Goal: Task Accomplishment & Management: Manage account settings

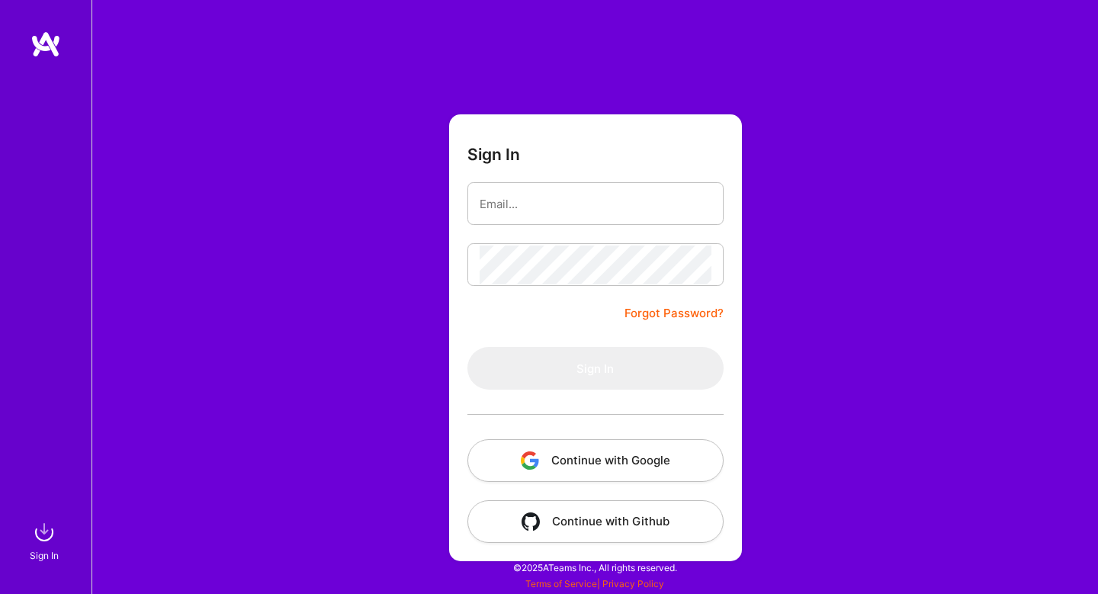
click at [599, 455] on button "Continue with Google" at bounding box center [595, 460] width 256 height 43
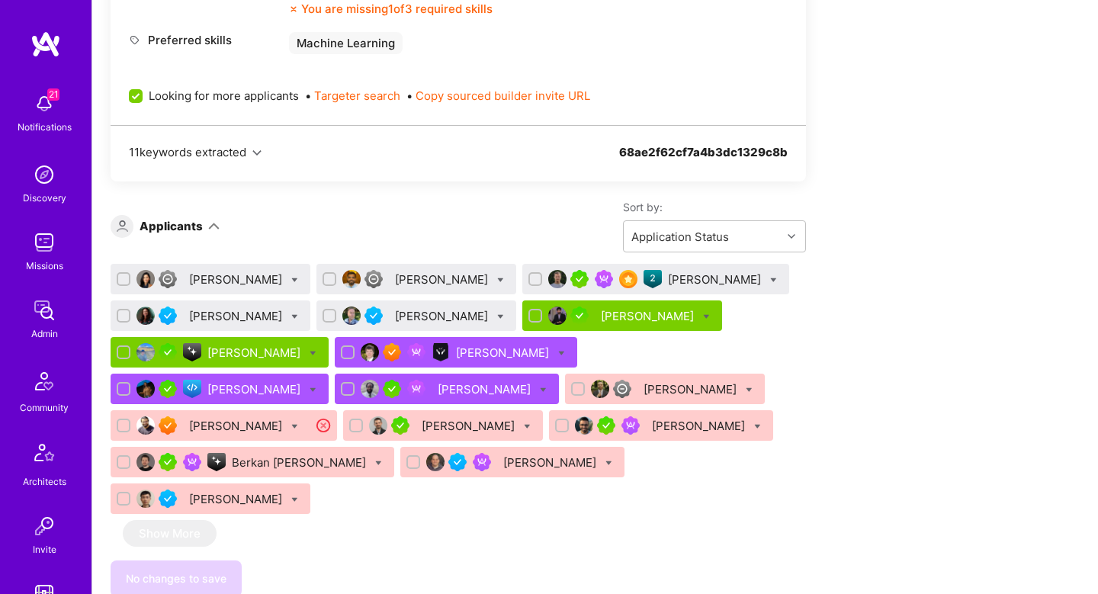
scroll to position [1924, 0]
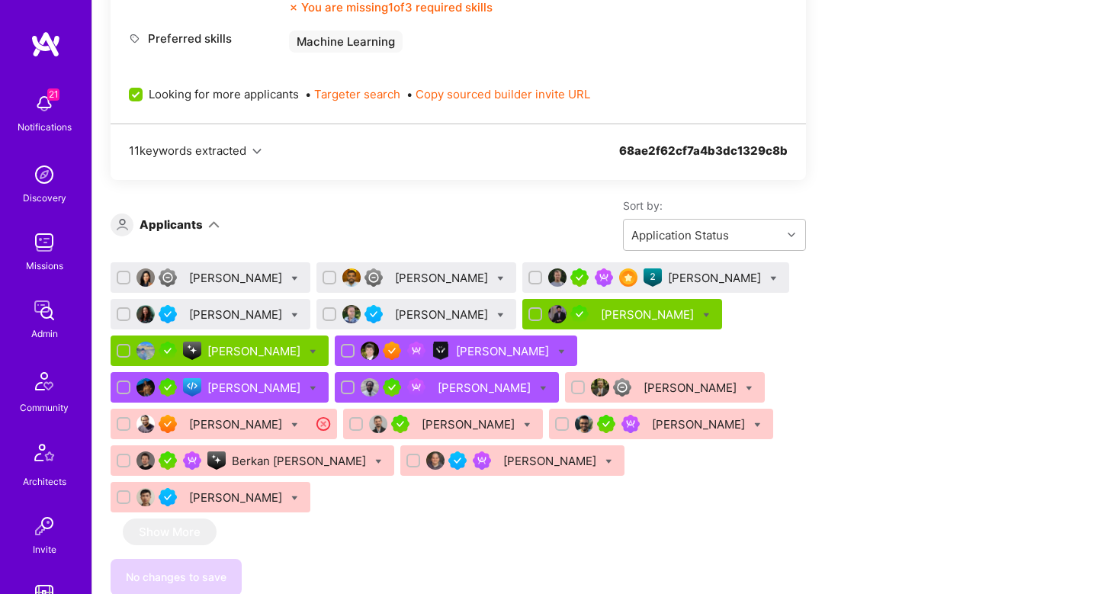
click at [138, 99] on input "Looking for more applicants" at bounding box center [137, 95] width 14 height 14
click at [137, 93] on input "Looking for more applicants" at bounding box center [137, 95] width 14 height 14
checkbox input "false"
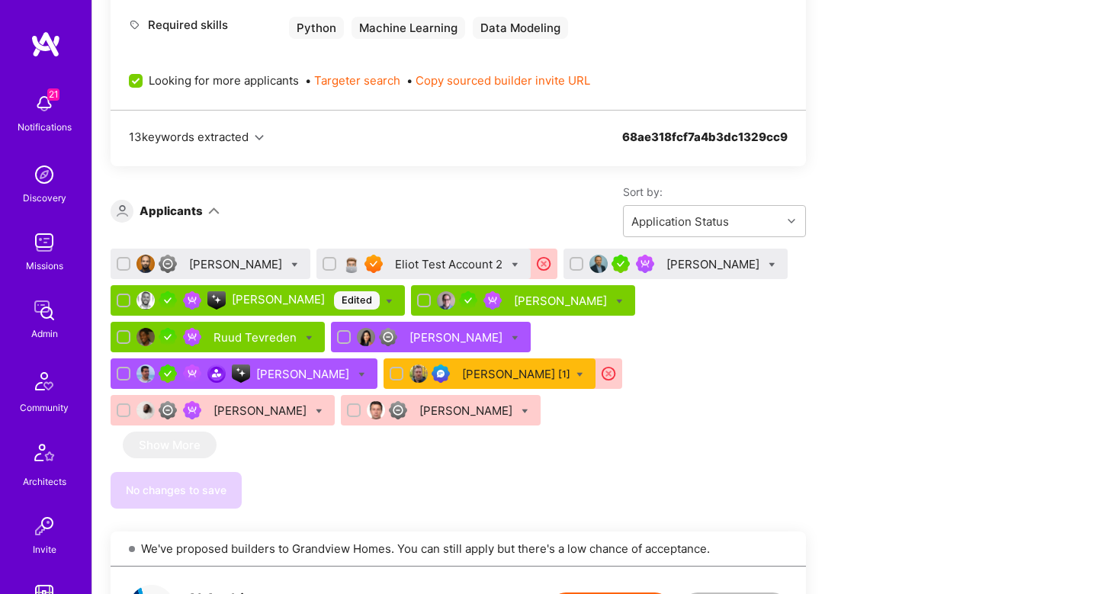
scroll to position [853, 0]
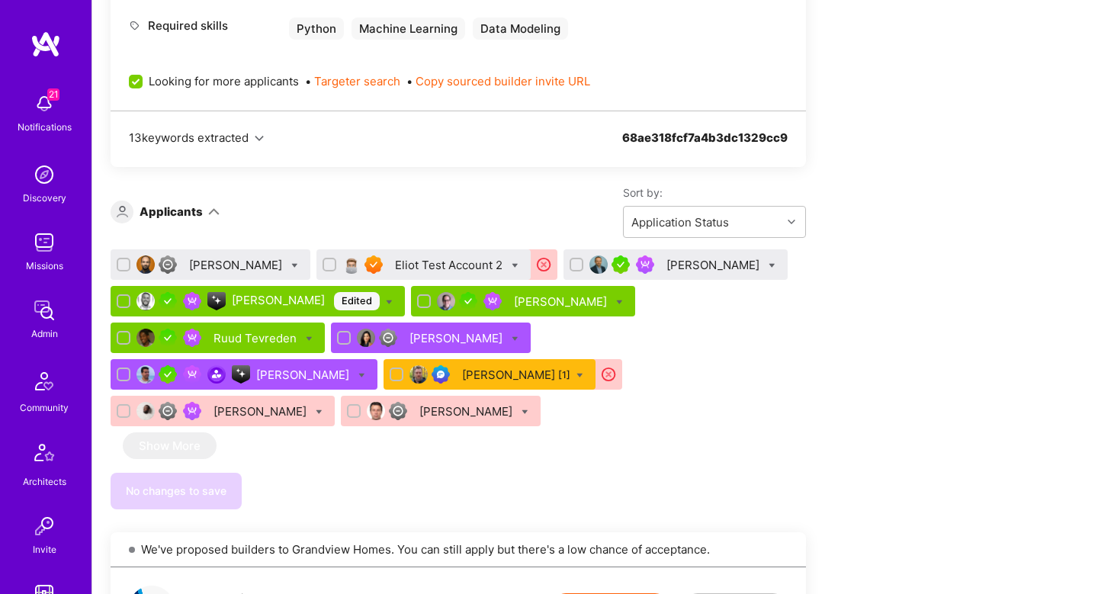
click at [137, 76] on input "Looking for more applicants" at bounding box center [137, 82] width 14 height 14
checkbox input "false"
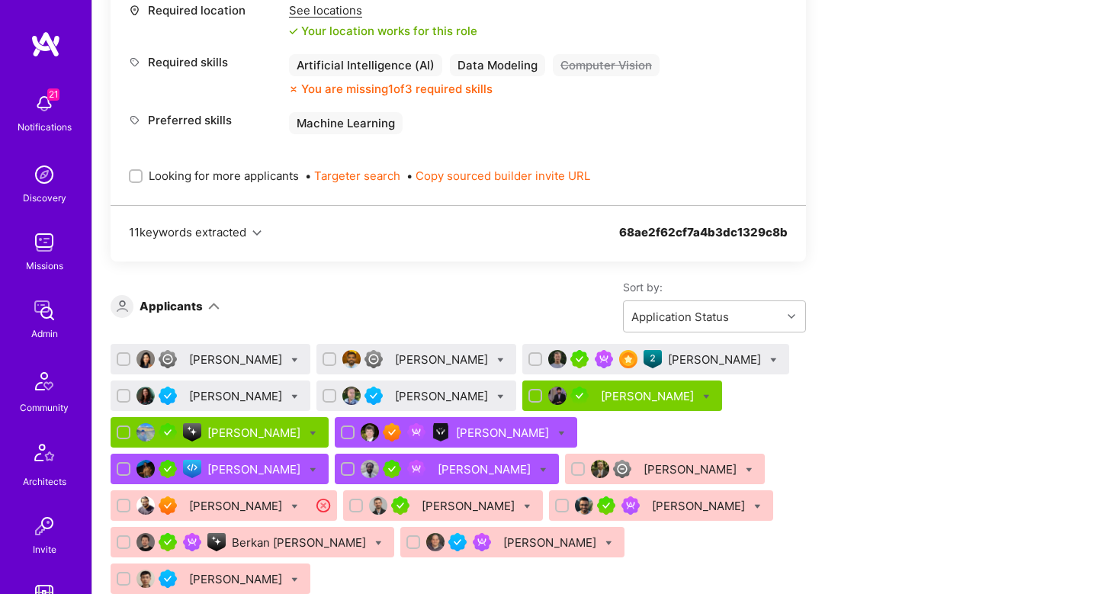
scroll to position [1920, 0]
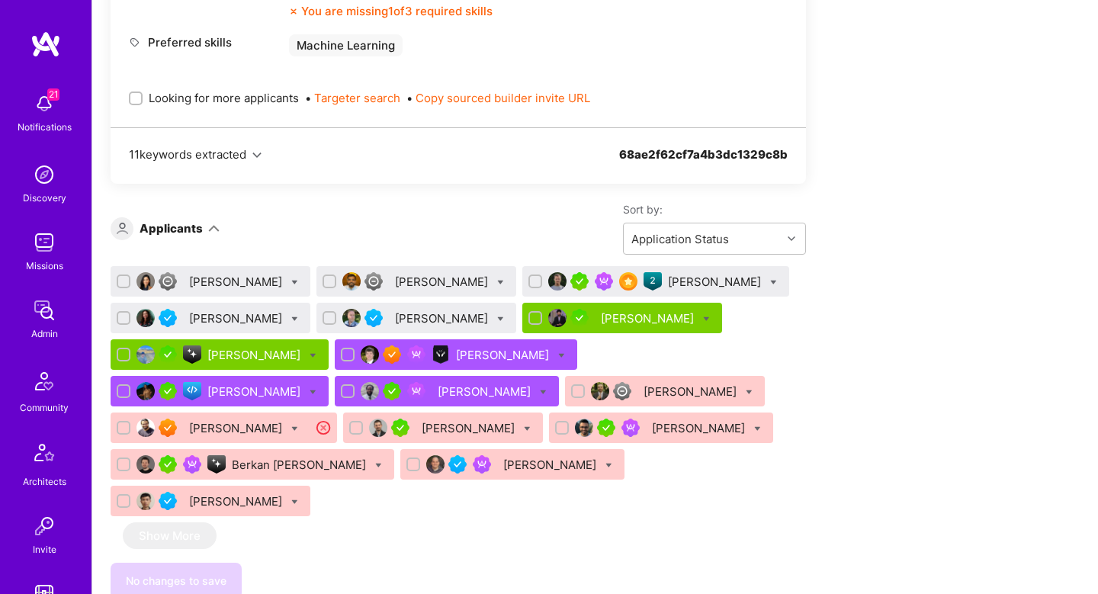
click at [690, 322] on div "Bhavik Gandhi" at bounding box center [622, 318] width 200 height 30
click at [703, 317] on icon at bounding box center [706, 319] width 7 height 7
checkbox input "true"
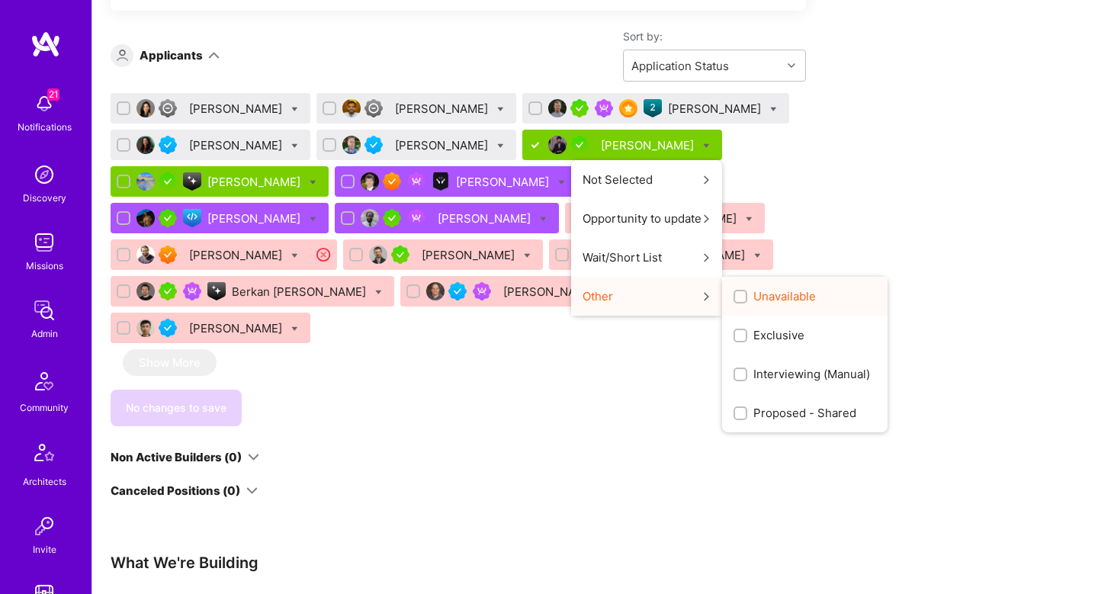
scroll to position [2098, 0]
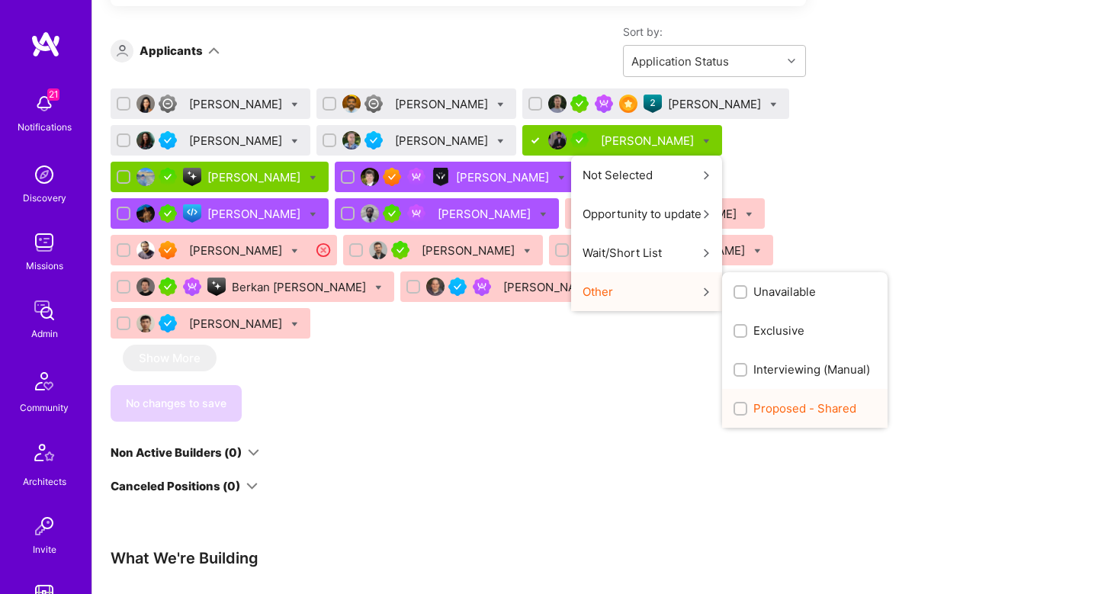
click at [753, 403] on span "Proposed - Shared" at bounding box center [804, 408] width 103 height 16
click at [736, 404] on input "Proposed - Shared" at bounding box center [741, 409] width 11 height 11
checkbox input "true"
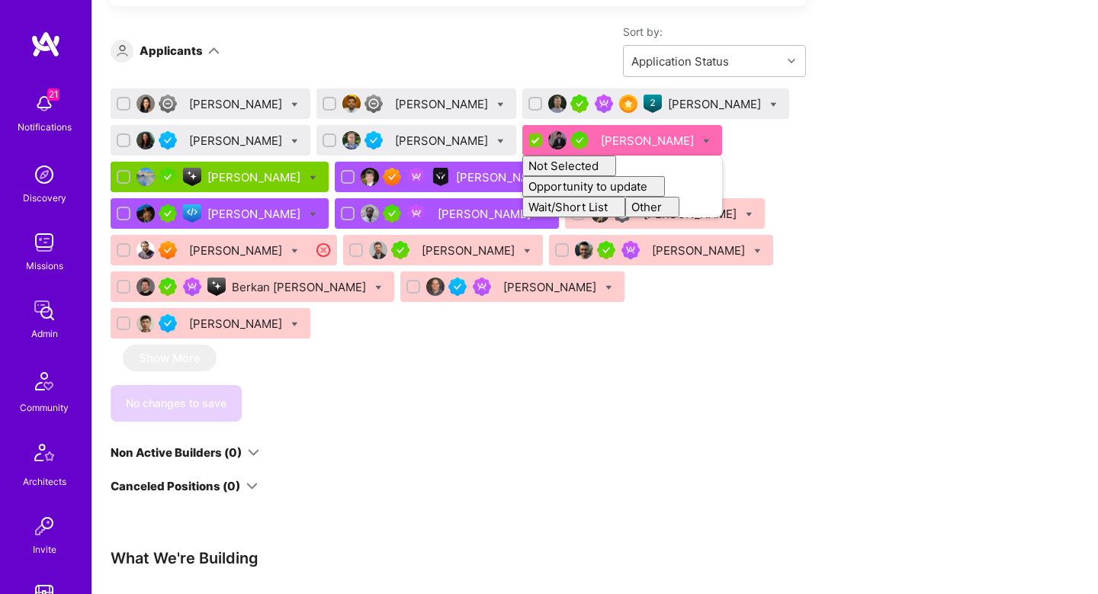
checkbox input "false"
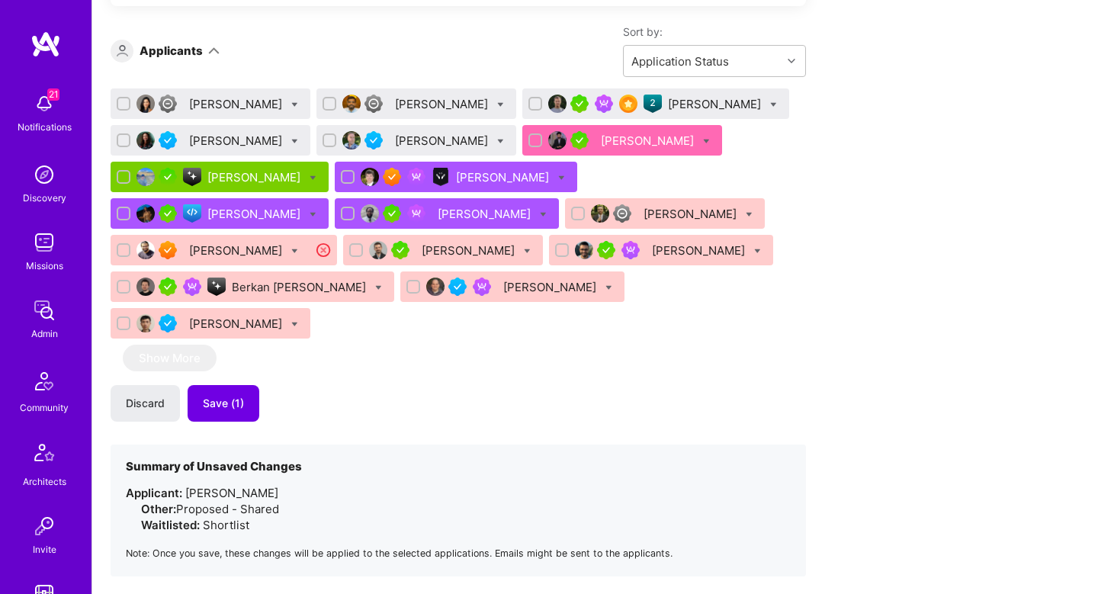
click at [630, 385] on div "Discard Save (1)" at bounding box center [458, 403] width 695 height 37
click at [241, 396] on span "Save (1)" at bounding box center [223, 403] width 41 height 15
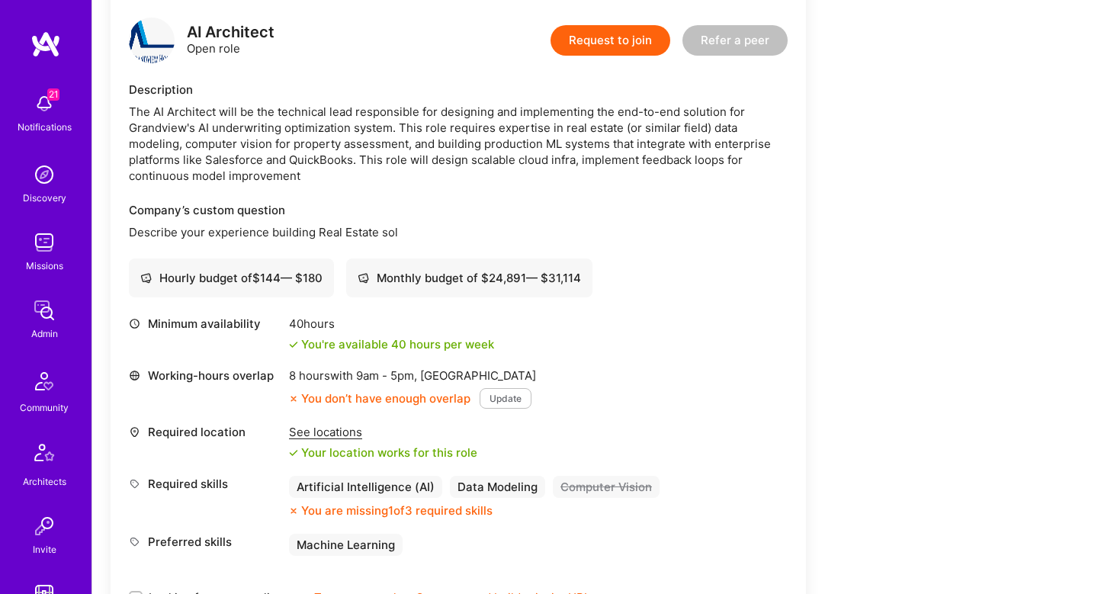
scroll to position [884, 0]
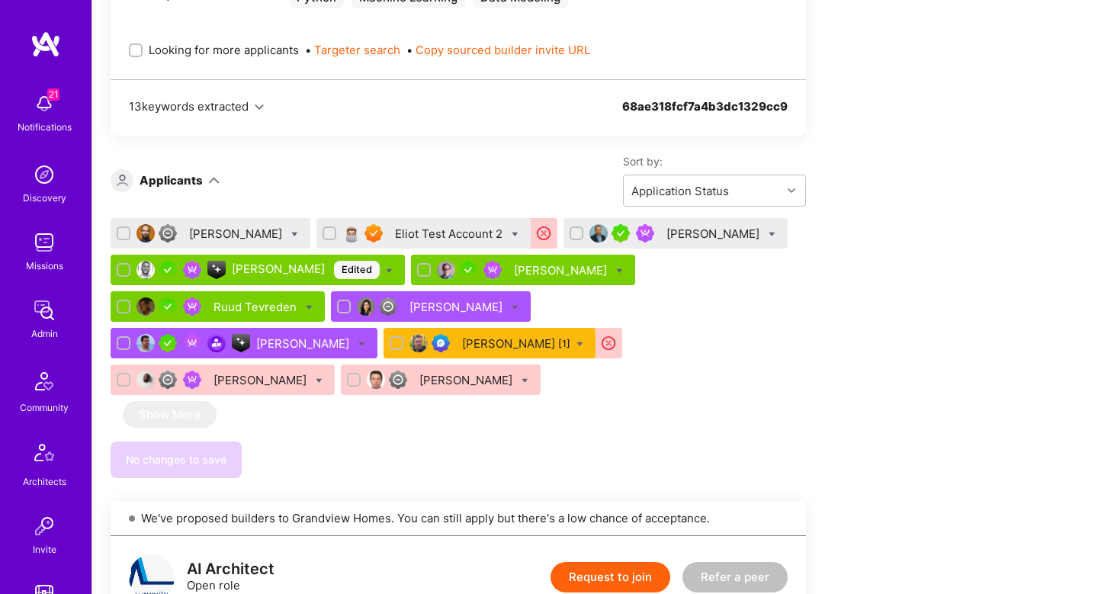
click at [431, 268] on input "checkbox" at bounding box center [425, 270] width 11 height 11
checkbox input "true"
click at [130, 269] on input "checkbox" at bounding box center [125, 270] width 11 height 11
checkbox input "true"
click at [393, 268] on icon at bounding box center [389, 271] width 7 height 7
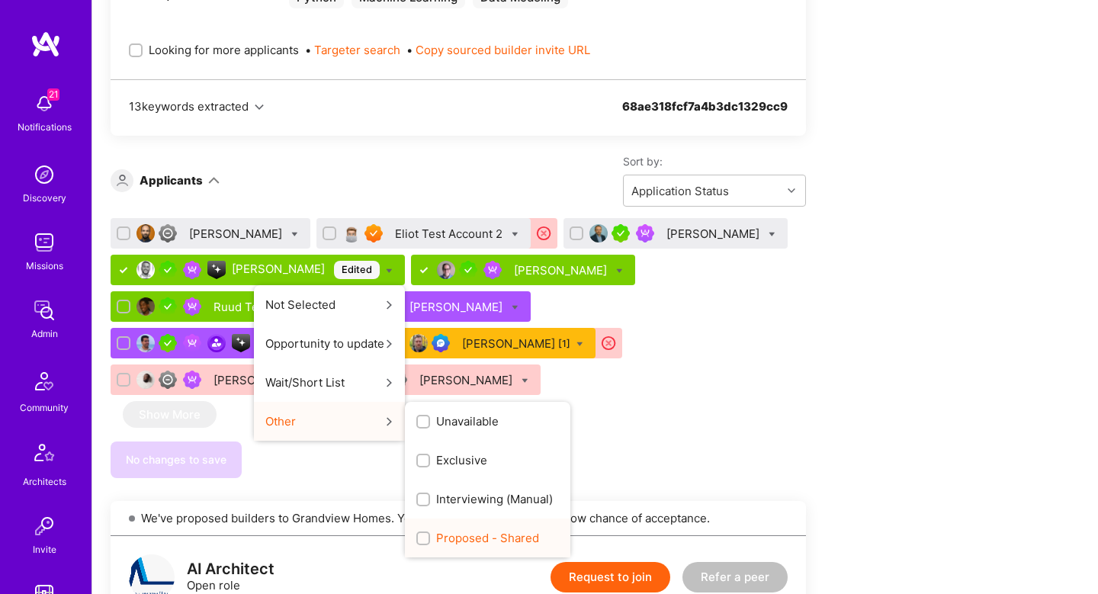
click at [539, 536] on span "Proposed - Shared" at bounding box center [487, 538] width 103 height 16
click at [430, 536] on input "Proposed - Shared" at bounding box center [424, 539] width 11 height 11
checkbox input "true"
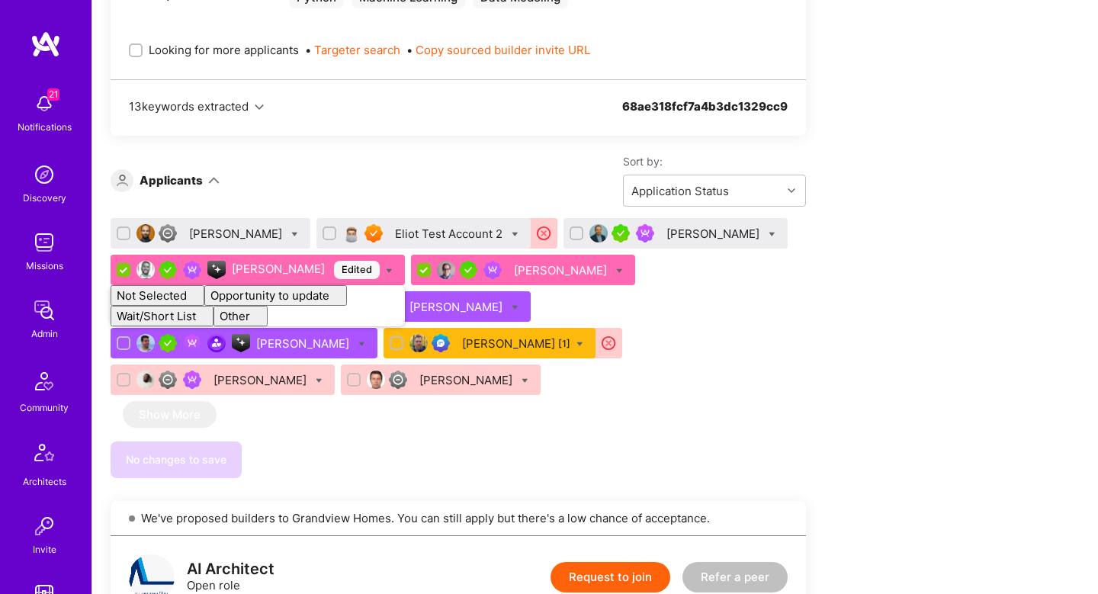
checkbox input "false"
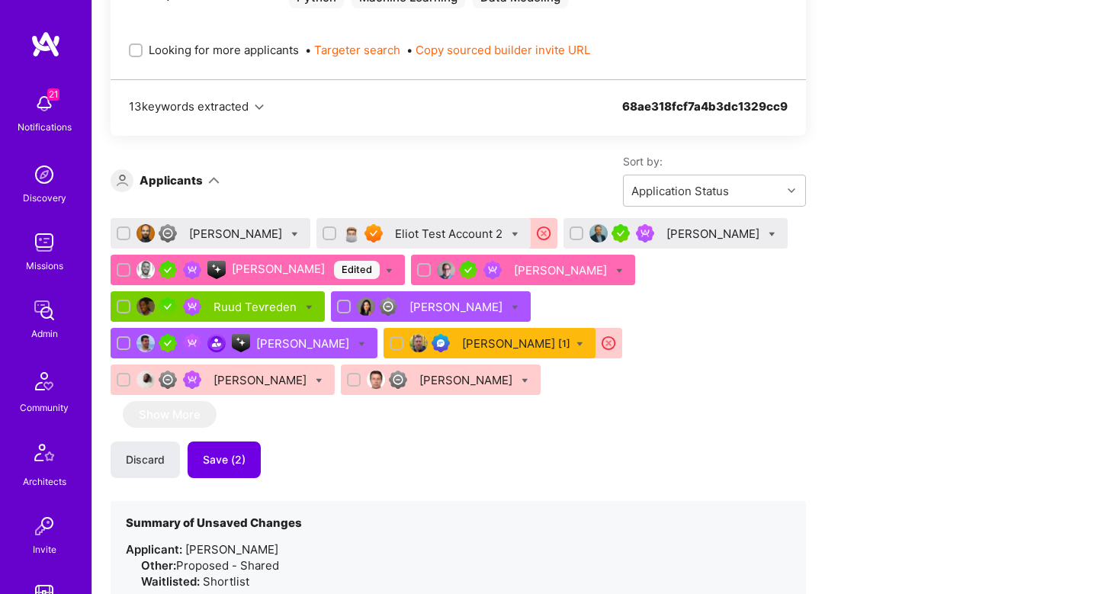
click at [439, 463] on div "Discard Save (2)" at bounding box center [458, 459] width 695 height 37
click at [222, 465] on span "Save (2)" at bounding box center [224, 459] width 43 height 15
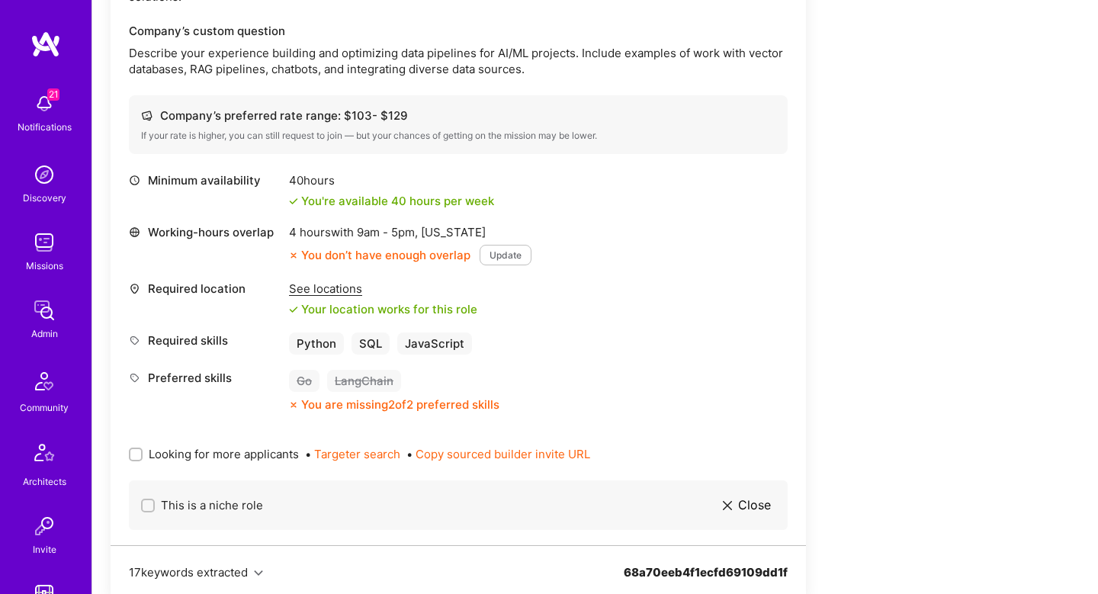
scroll to position [2122, 0]
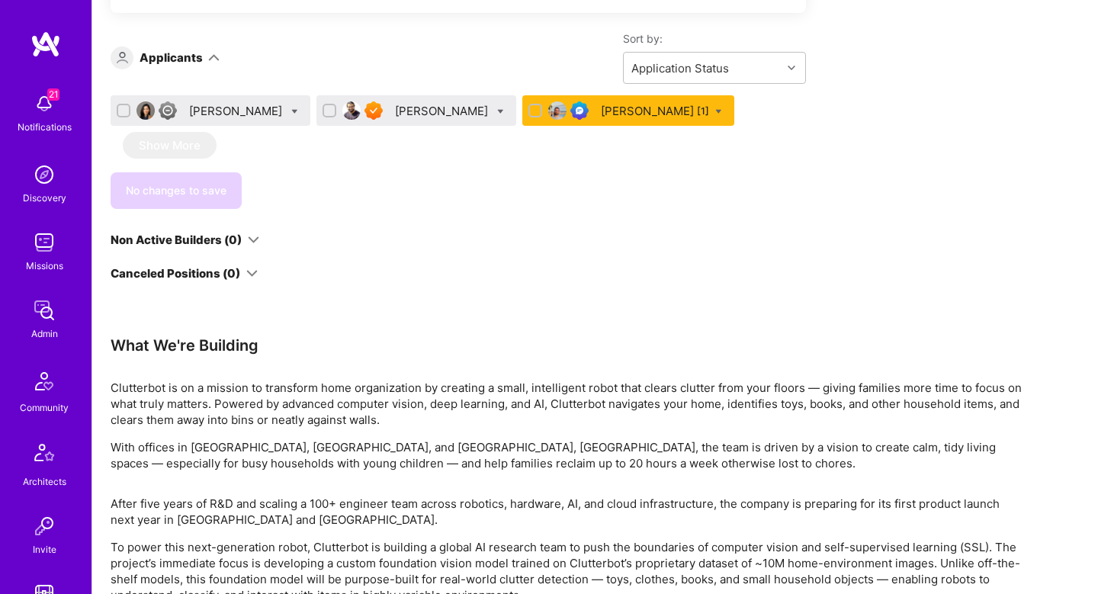
scroll to position [745, 0]
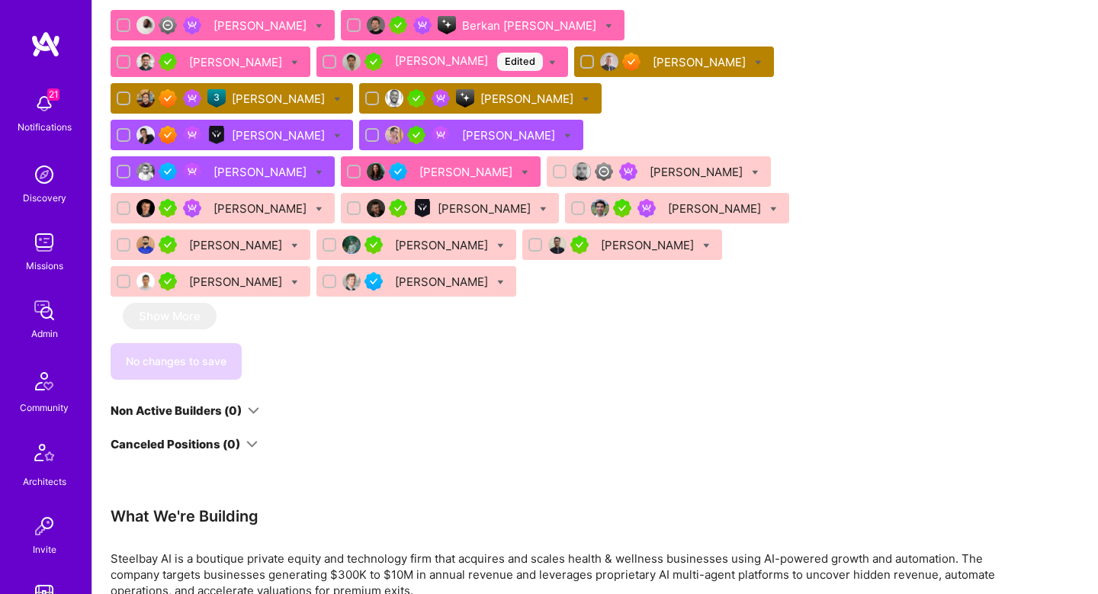
scroll to position [859, 0]
